Goal: Information Seeking & Learning: Learn about a topic

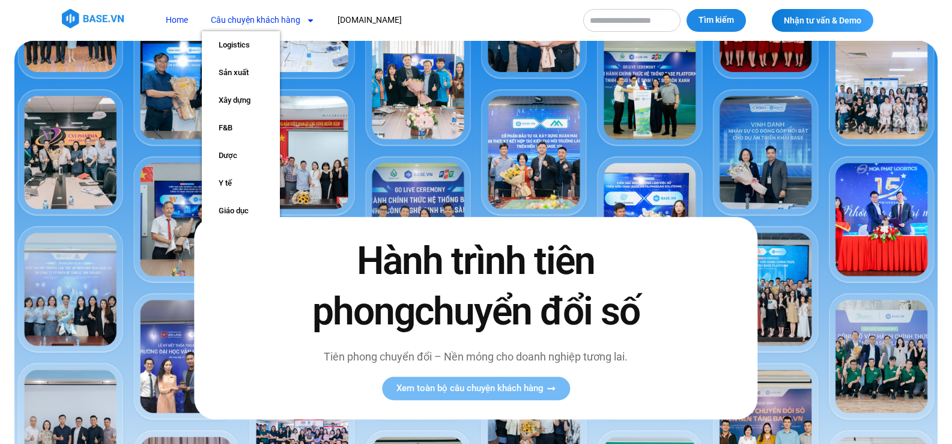
click at [106, 16] on img at bounding box center [93, 18] width 62 height 19
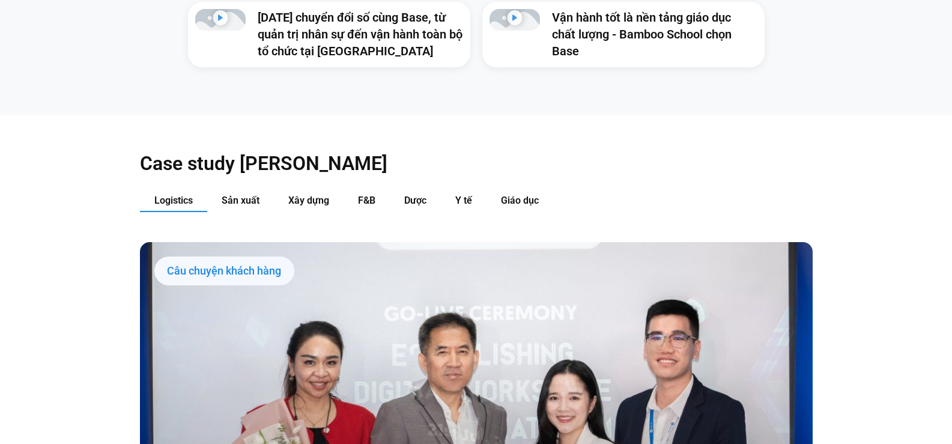
scroll to position [1202, 0]
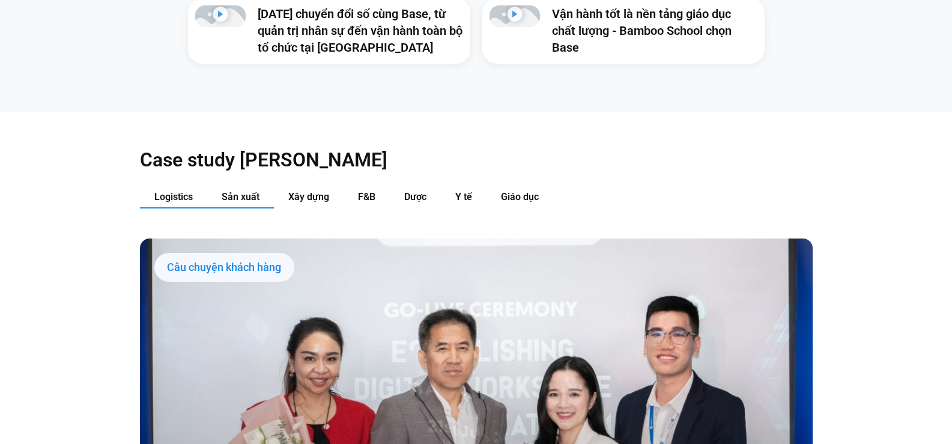
click at [242, 191] on span "Sản xuất" at bounding box center [241, 196] width 38 height 11
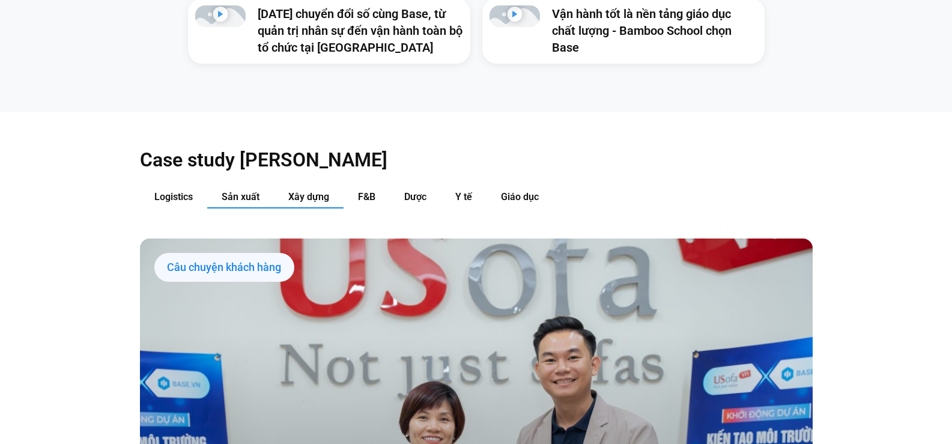
click at [296, 191] on span "Xây dựng" at bounding box center [308, 196] width 41 height 11
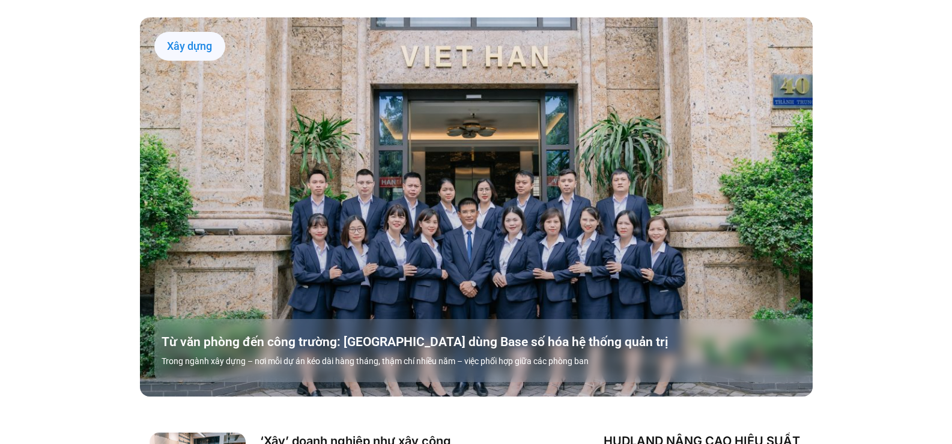
scroll to position [1262, 0]
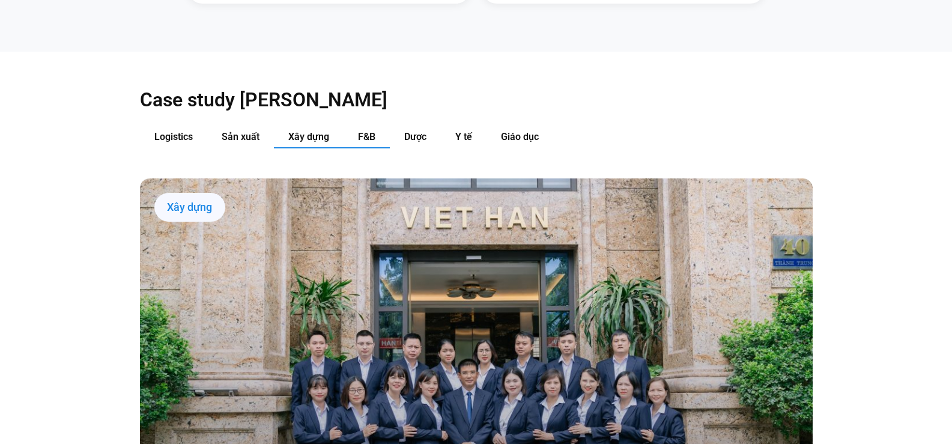
click at [350, 126] on button "F&B" at bounding box center [367, 137] width 46 height 22
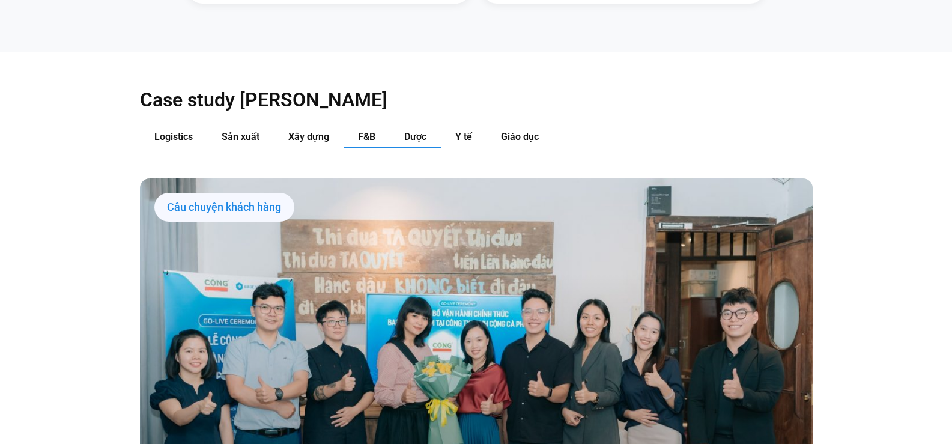
click at [407, 131] on span "Dược" at bounding box center [415, 136] width 22 height 11
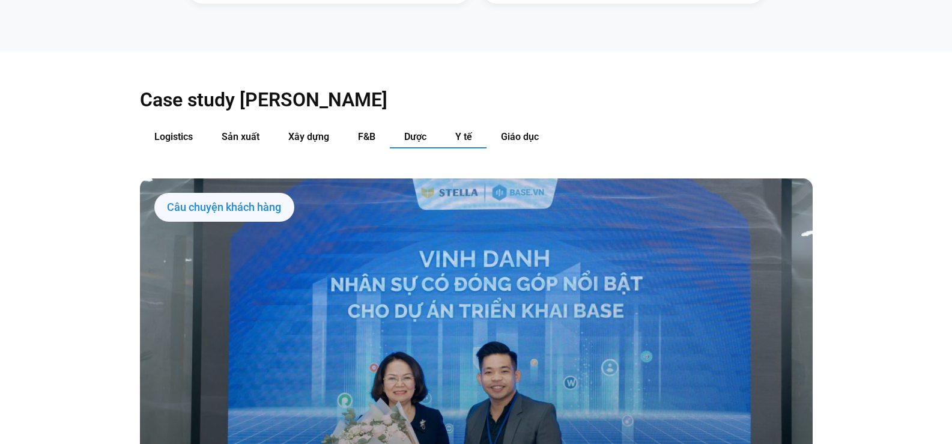
click at [457, 131] on span "Y tế" at bounding box center [463, 136] width 17 height 11
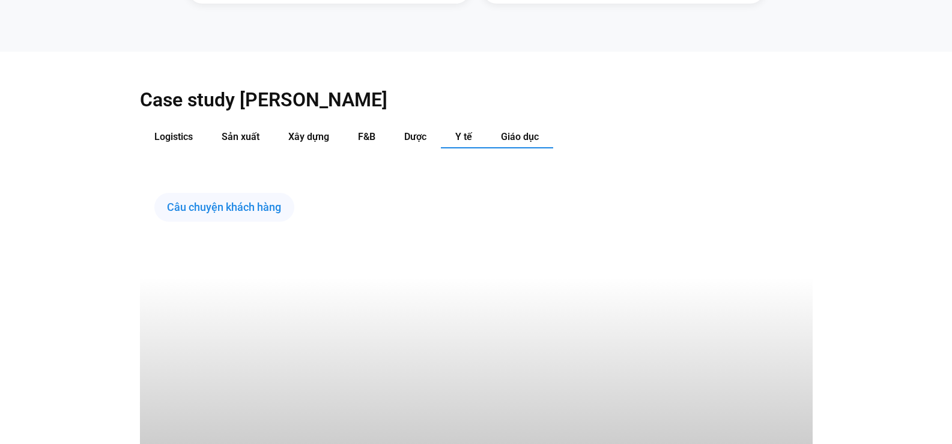
click at [518, 126] on button "Giáo dục" at bounding box center [520, 137] width 67 height 22
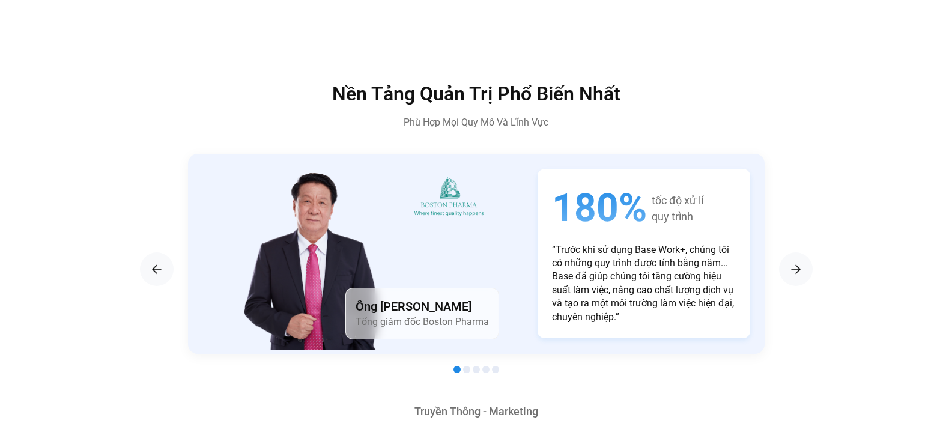
scroll to position [1742, 0]
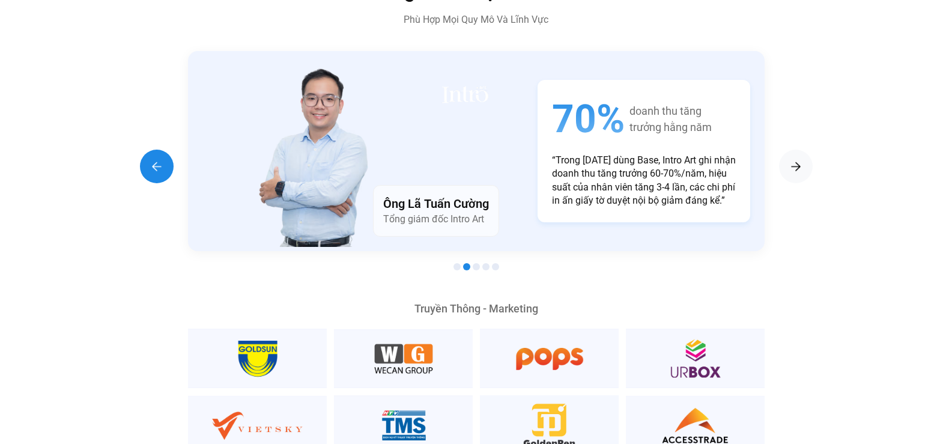
click at [155, 150] on div "Previous slide" at bounding box center [157, 167] width 34 height 34
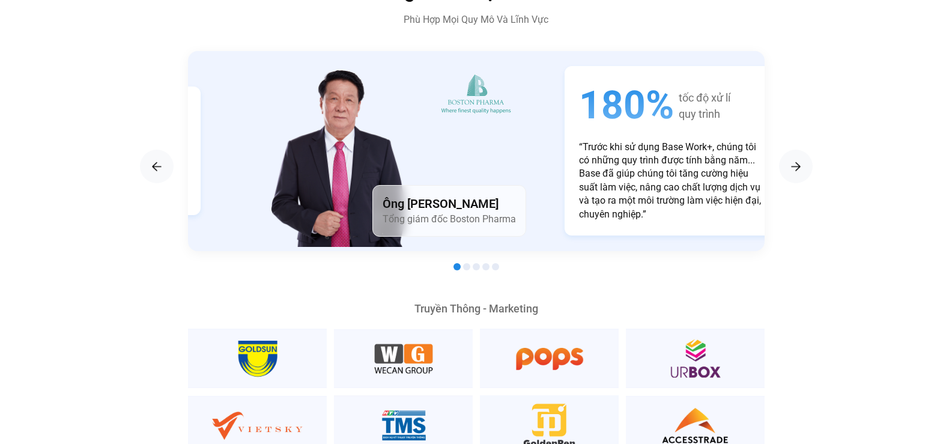
click at [611, 145] on p "“Trước khi sử dụng Base Work+, chúng tôi có những quy trình được tính bằng năm.…" at bounding box center [671, 181] width 184 height 81
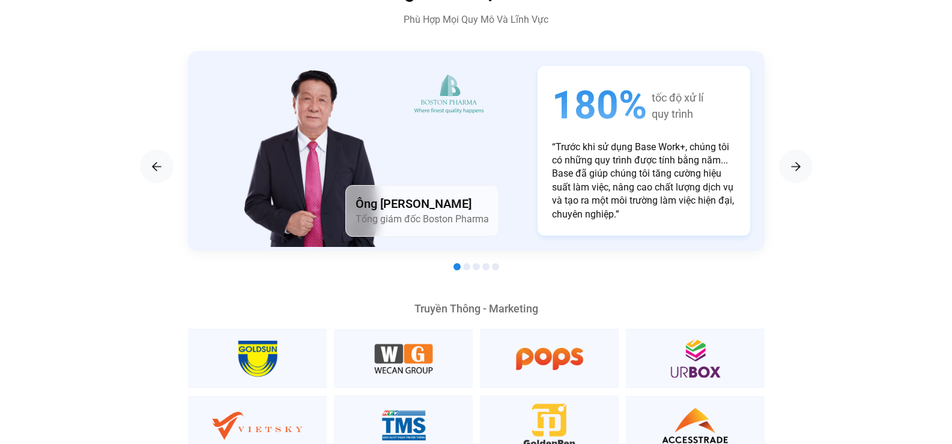
click at [590, 148] on p "“Trước khi sử dụng Base Work+, chúng tôi có những quy trình được tính bằng năm.…" at bounding box center [644, 181] width 184 height 81
click at [605, 141] on p "“Trước khi sử dụng Base Work+, chúng tôi có những quy trình được tính bằng năm.…" at bounding box center [644, 181] width 184 height 81
click at [604, 144] on p "“Trước khi sử dụng Base Work+, chúng tôi có những quy trình được tính bằng năm.…" at bounding box center [644, 181] width 184 height 81
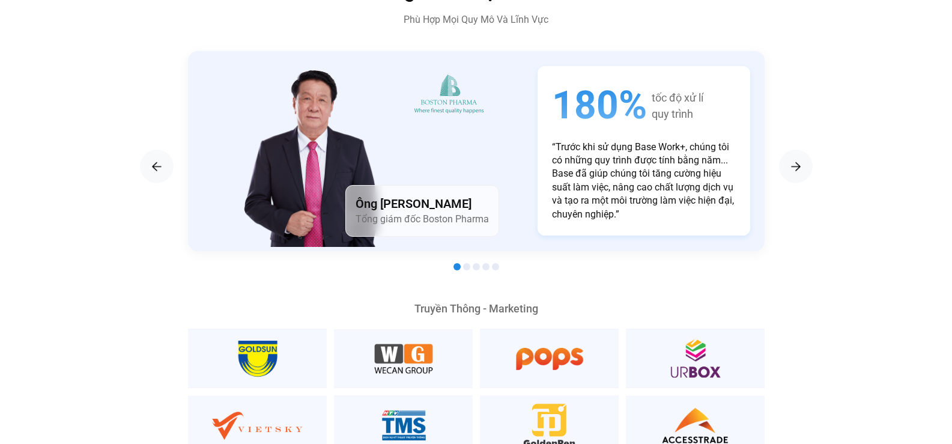
click at [604, 144] on p "“Trước khi sử dụng Base Work+, chúng tôi có những quy trình được tính bằng năm.…" at bounding box center [644, 181] width 184 height 81
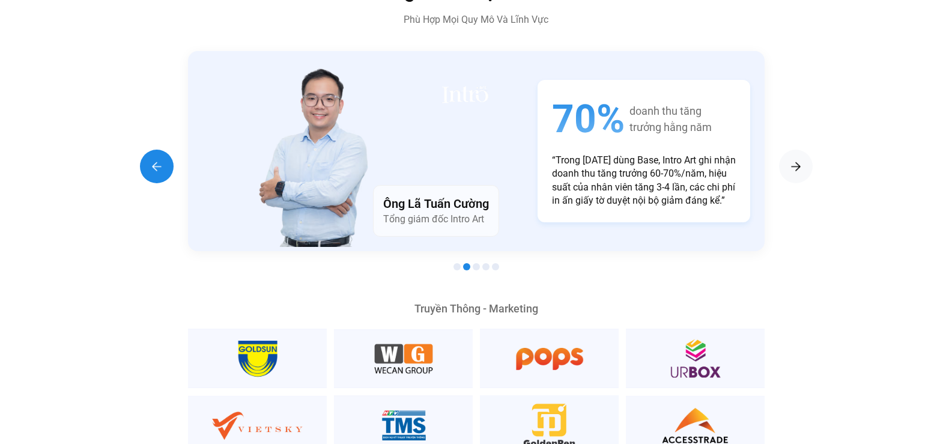
click at [159, 150] on div "Previous slide" at bounding box center [157, 167] width 34 height 34
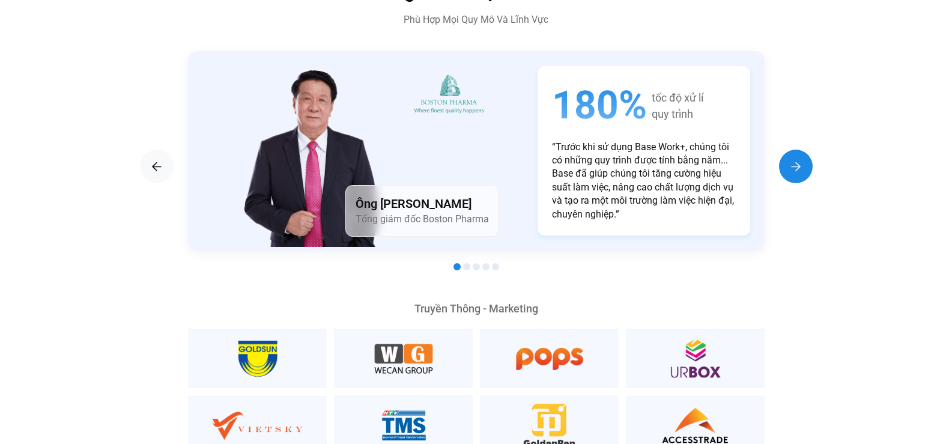
click at [784, 150] on div "Next slide" at bounding box center [796, 167] width 34 height 34
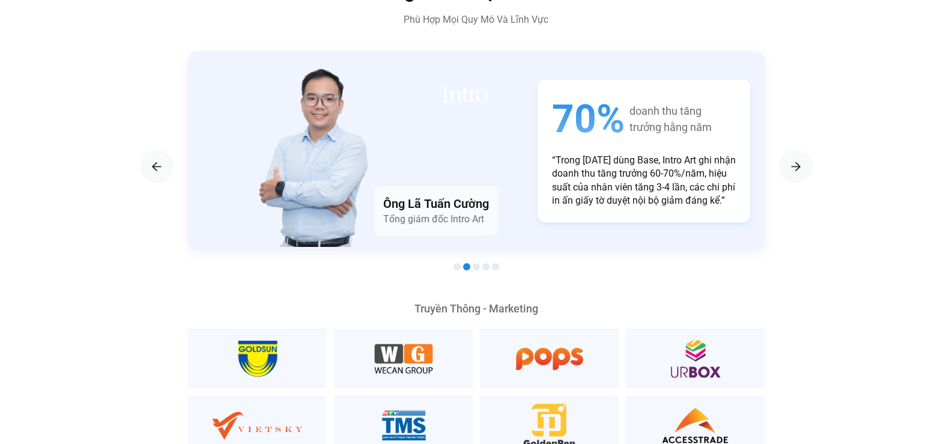
click at [776, 150] on section "Ông [PERSON_NAME] Tổng giám đốc Vietjet Air Thái Lan 100+ quy trình vận hành đư…" at bounding box center [476, 163] width 673 height 224
click at [791, 159] on img "Next slide" at bounding box center [796, 166] width 14 height 14
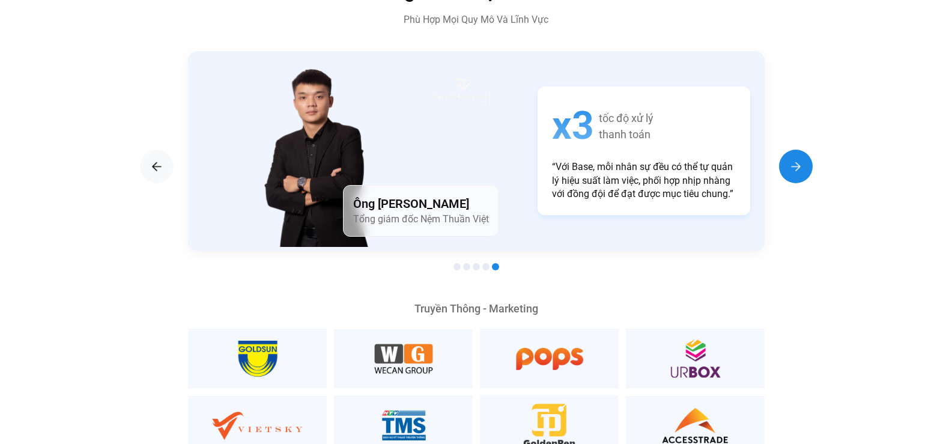
click at [792, 159] on img "Next slide" at bounding box center [796, 166] width 14 height 14
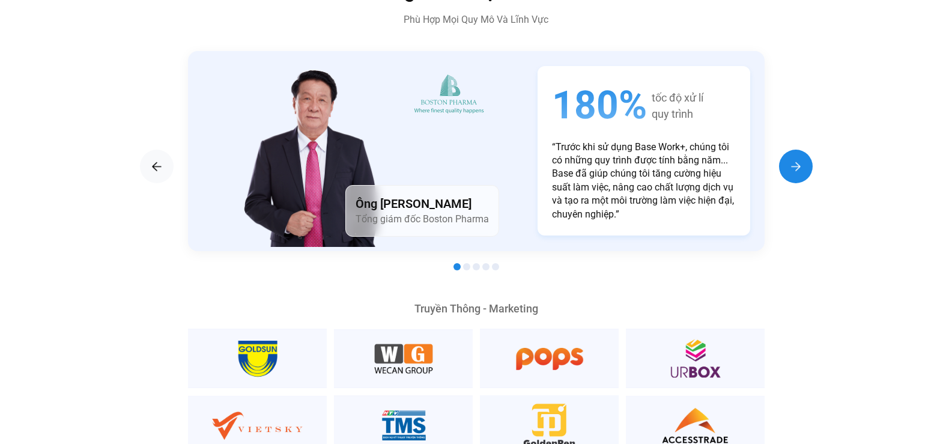
click at [792, 159] on img "Next slide" at bounding box center [796, 166] width 14 height 14
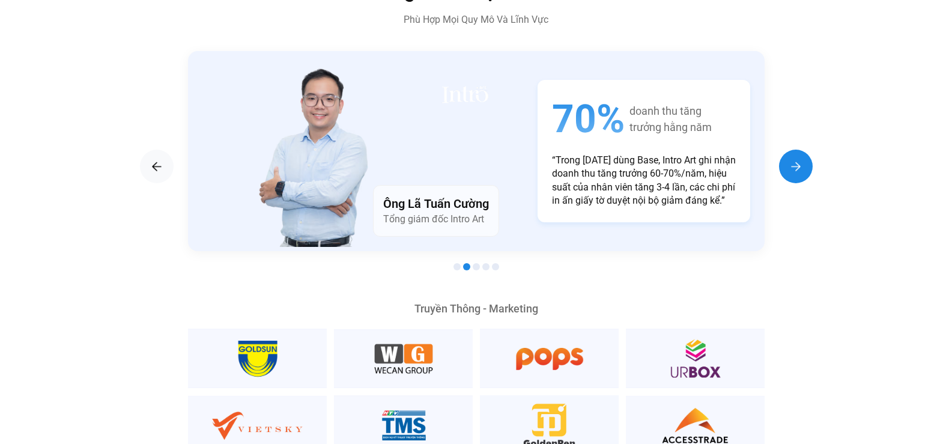
click at [792, 159] on img "Next slide" at bounding box center [796, 166] width 14 height 14
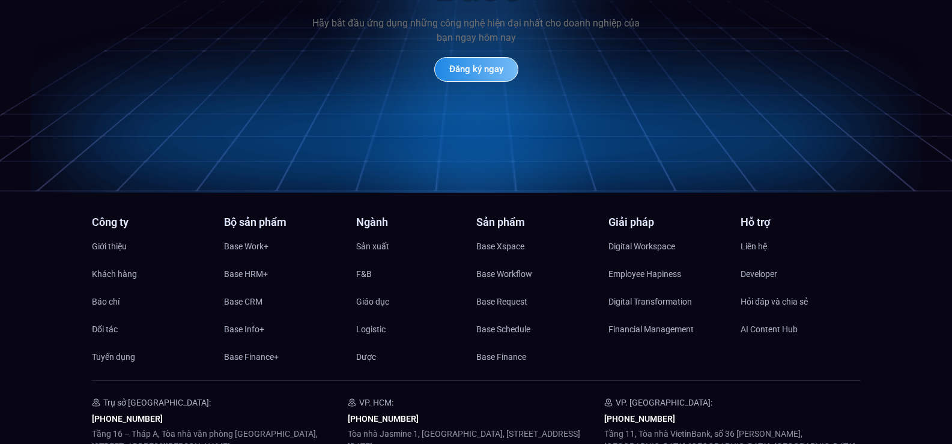
scroll to position [5443, 0]
